Goal: Transaction & Acquisition: Purchase product/service

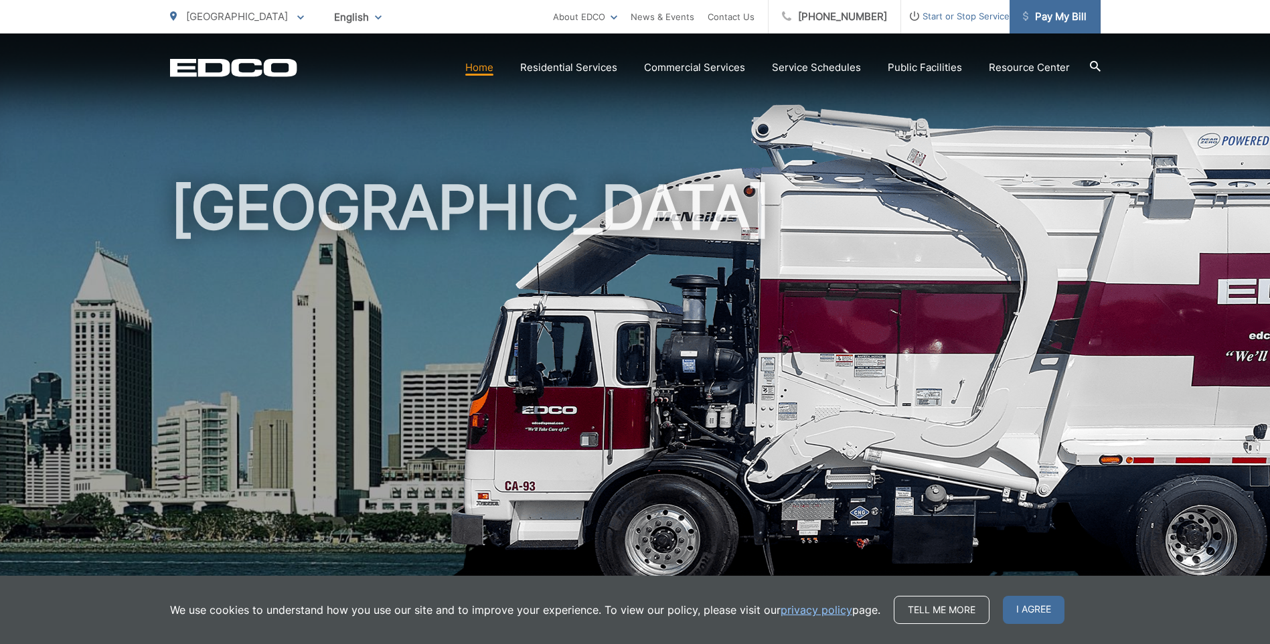
click at [1034, 23] on span "Pay My Bill" at bounding box center [1055, 17] width 64 height 16
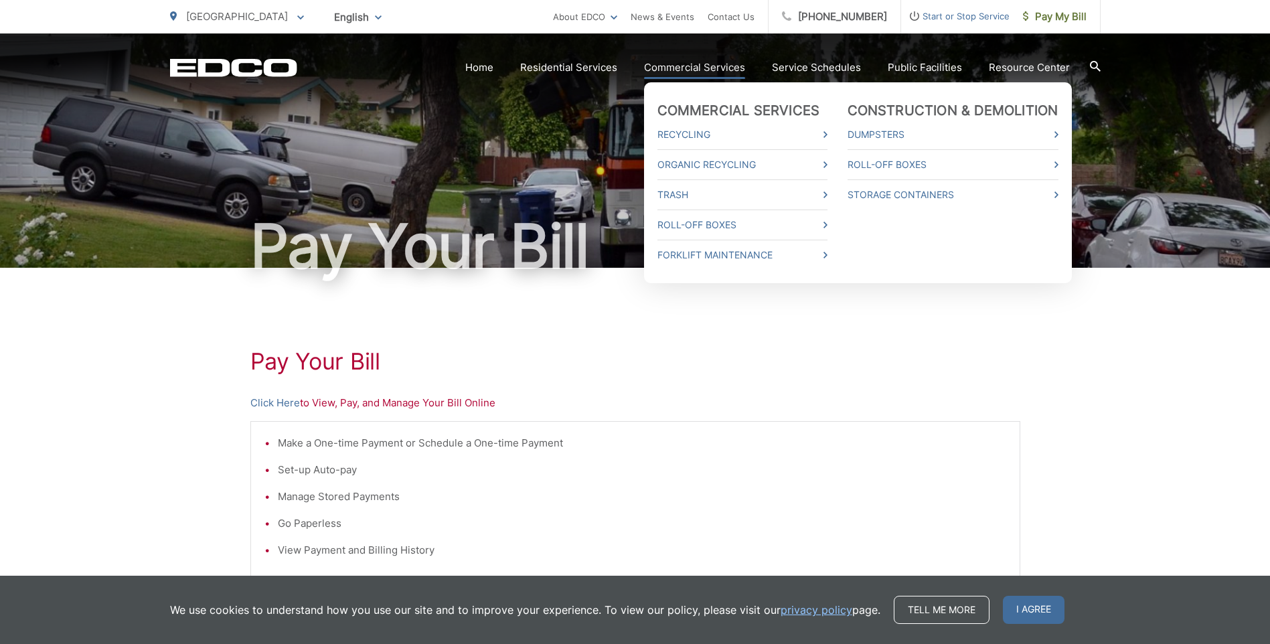
click at [706, 66] on link "Commercial Services" at bounding box center [694, 68] width 101 height 16
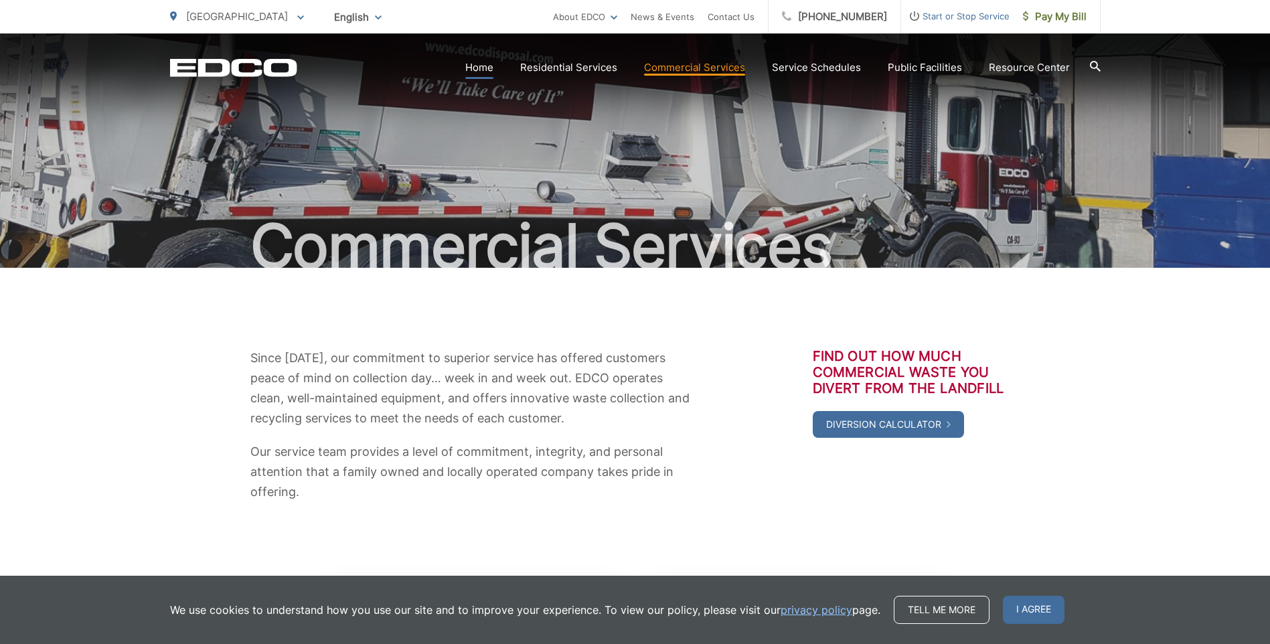
click at [481, 66] on link "Home" at bounding box center [479, 68] width 28 height 16
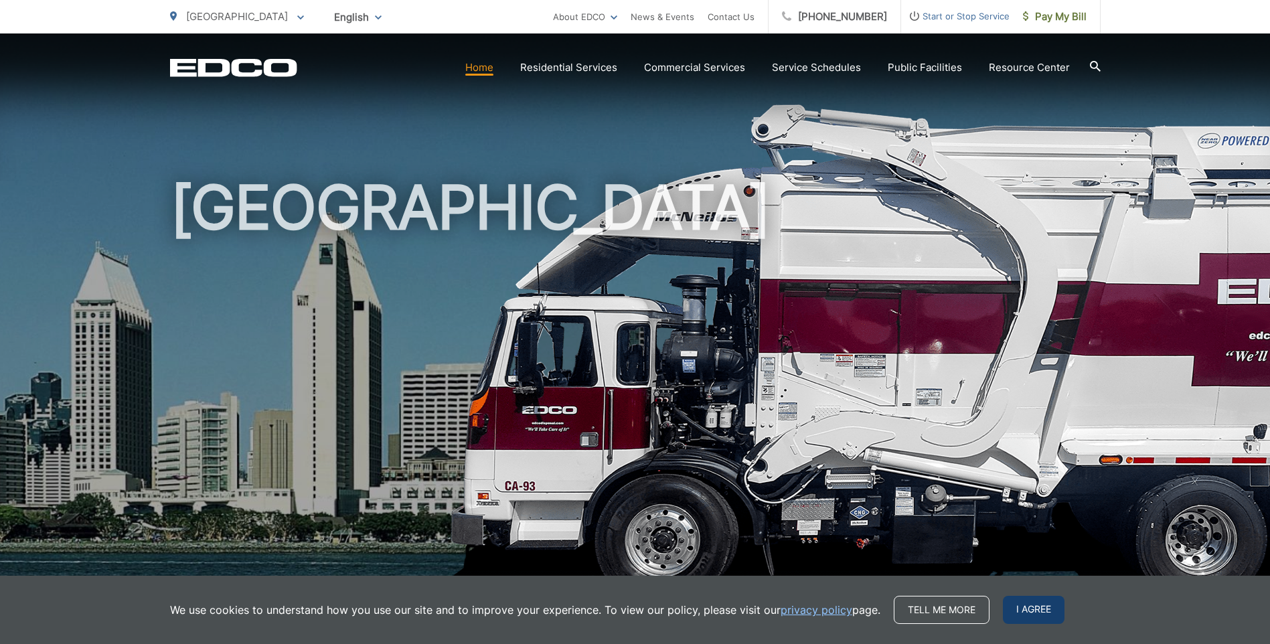
click at [1052, 619] on span "I agree" at bounding box center [1034, 610] width 62 height 28
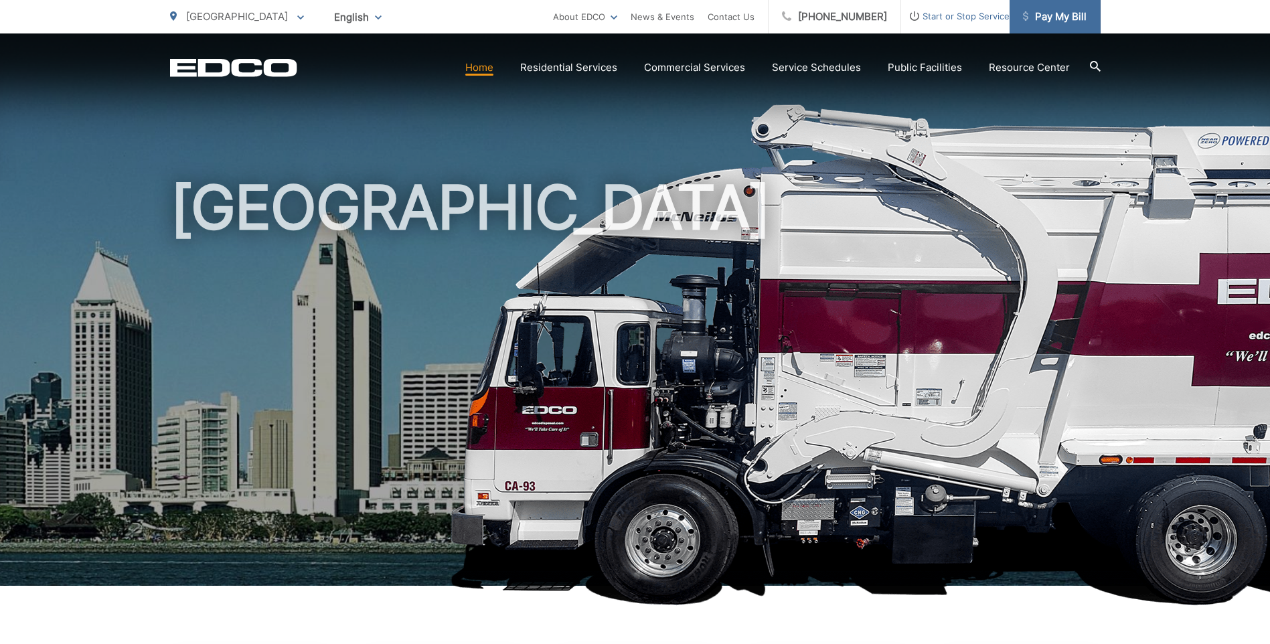
click at [1052, 20] on span "Pay My Bill" at bounding box center [1055, 17] width 64 height 16
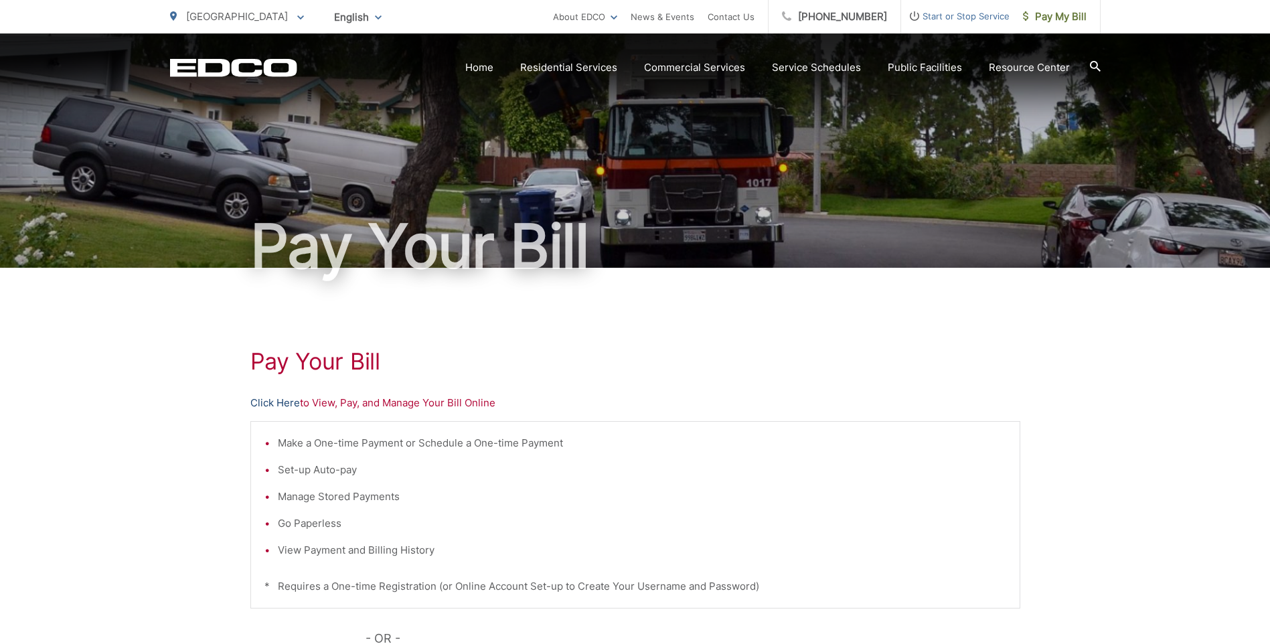
click at [279, 401] on link "Click Here" at bounding box center [275, 403] width 50 height 16
